Goal: Task Accomplishment & Management: Manage account settings

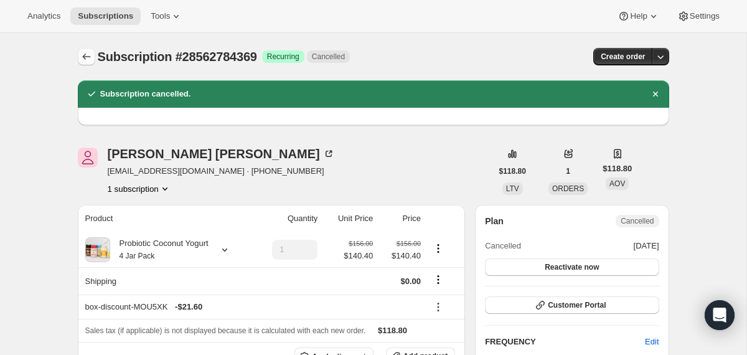
click at [85, 62] on icon "Subscriptions" at bounding box center [86, 56] width 12 height 12
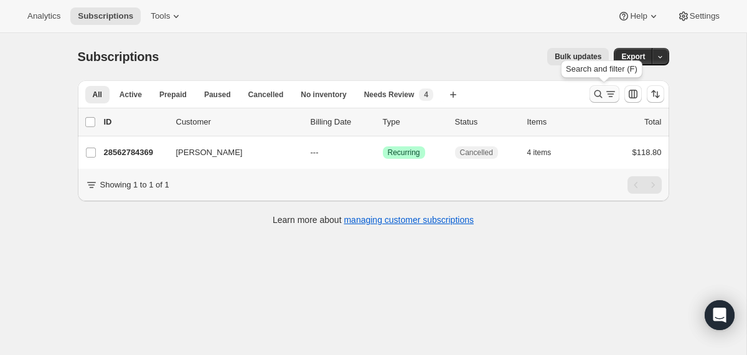
click at [590, 98] on button "Search and filter results" at bounding box center [604, 93] width 30 height 17
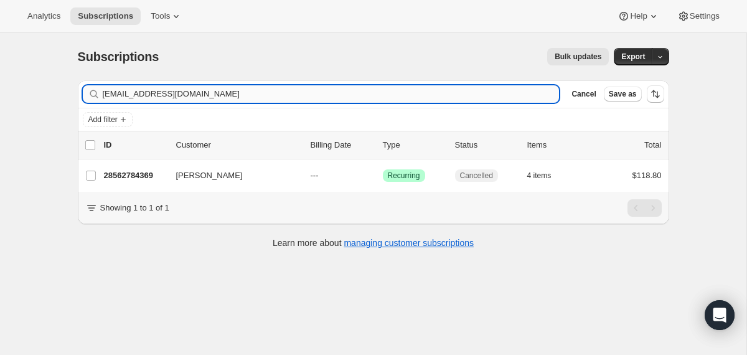
click at [469, 98] on input "[EMAIL_ADDRESS][DOMAIN_NAME]" at bounding box center [331, 93] width 457 height 17
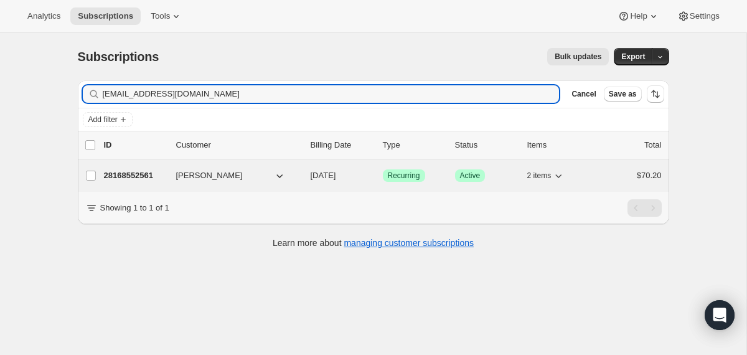
type input "[EMAIL_ADDRESS][DOMAIN_NAME]"
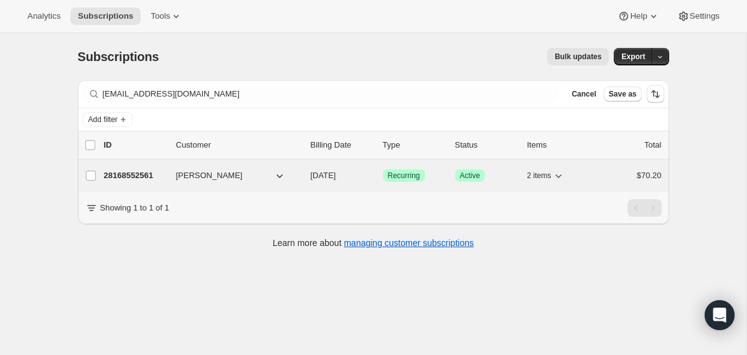
click at [301, 175] on div "28168552561 [PERSON_NAME] [DATE] Success Recurring Success Active 2 items $70.20" at bounding box center [382, 175] width 557 height 17
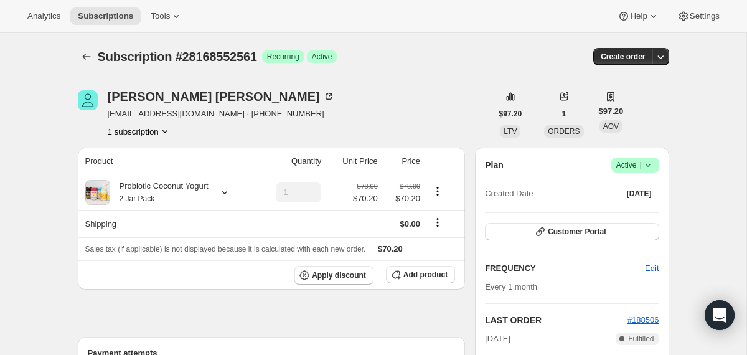
click at [649, 165] on icon at bounding box center [647, 165] width 12 height 12
click at [610, 212] on span "Cancel subscription" at bounding box center [630, 210] width 70 height 9
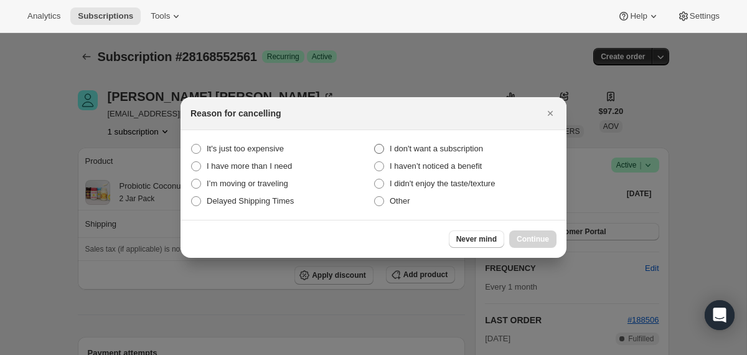
click at [450, 146] on span "I don't want a subscription" at bounding box center [435, 148] width 93 height 9
click at [375, 144] on subscription "I don't want a subscription" at bounding box center [374, 144] width 1 height 1
radio subscription "true"
click at [550, 242] on button "Continue" at bounding box center [532, 238] width 47 height 17
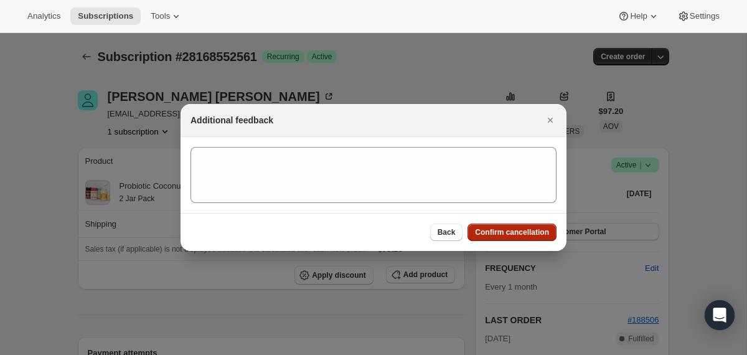
click at [536, 230] on span "Confirm cancellation" at bounding box center [512, 232] width 74 height 10
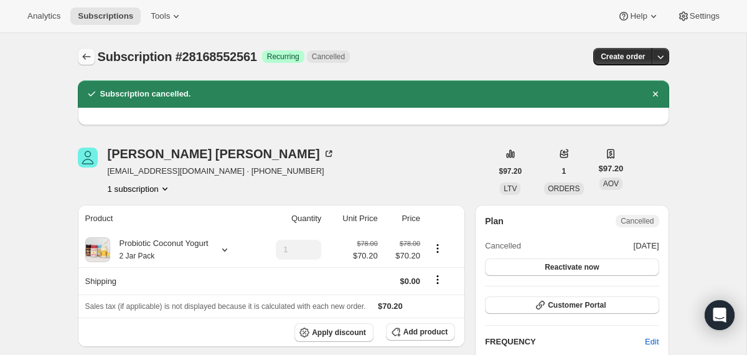
click at [86, 59] on icon "Subscriptions" at bounding box center [86, 56] width 12 height 12
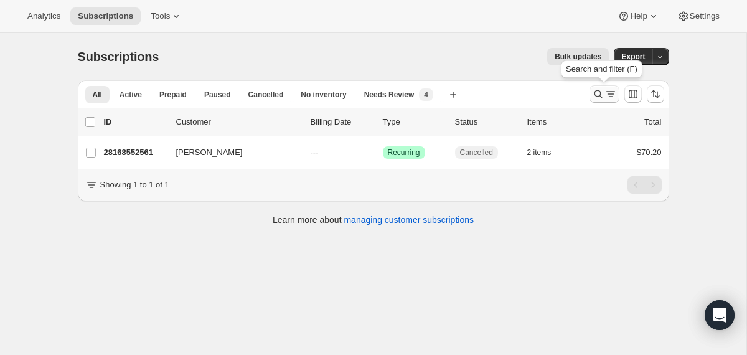
click at [595, 91] on icon "Search and filter results" at bounding box center [598, 94] width 8 height 8
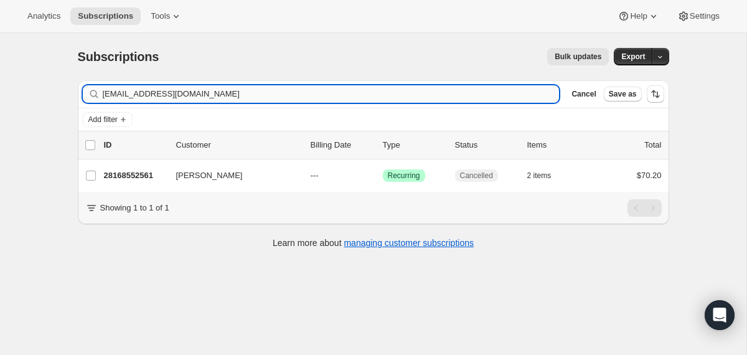
click at [452, 93] on input "[EMAIL_ADDRESS][DOMAIN_NAME]" at bounding box center [331, 93] width 457 height 17
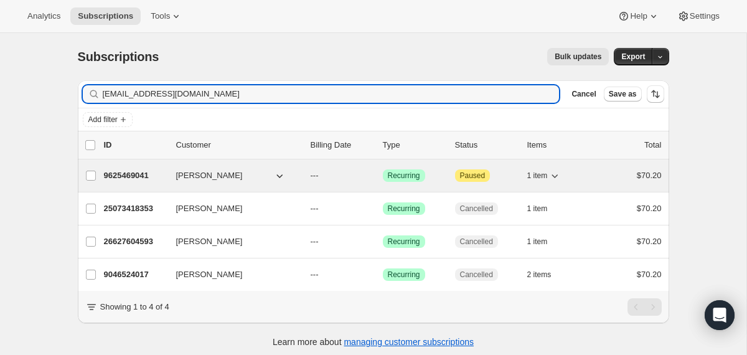
type input "[EMAIL_ADDRESS][DOMAIN_NAME]"
click at [296, 177] on div "[PERSON_NAME]" at bounding box center [238, 175] width 124 height 12
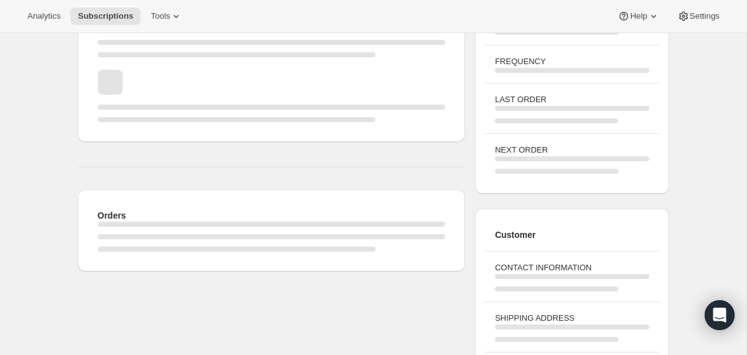
scroll to position [30, 0]
